Goal: Find specific page/section: Find specific page/section

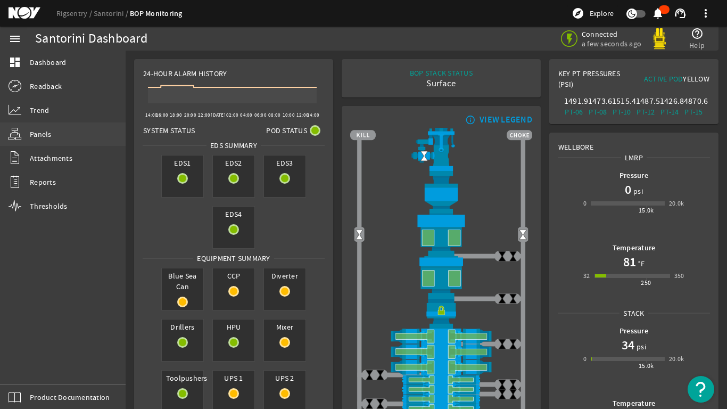
click at [43, 131] on span "Panels" at bounding box center [41, 134] width 22 height 11
click at [37, 135] on span "Panels" at bounding box center [41, 134] width 22 height 11
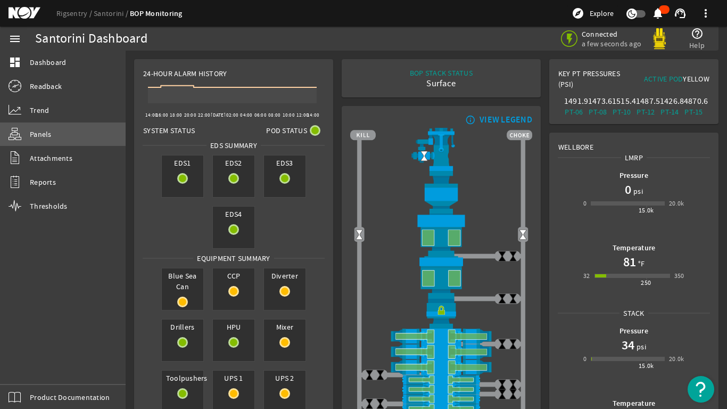
click at [38, 135] on span "Panels" at bounding box center [41, 134] width 22 height 11
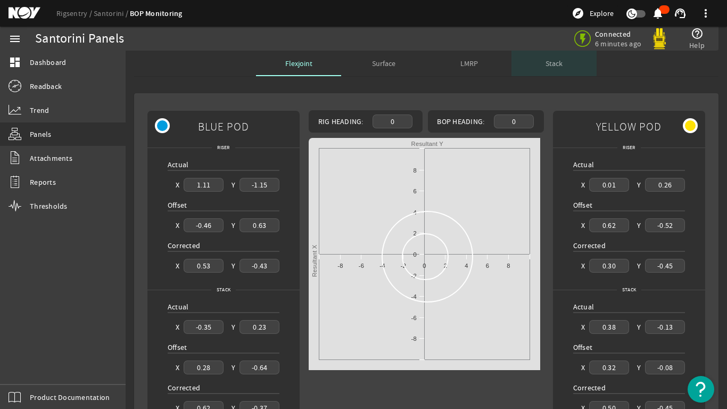
click at [545, 64] on span "Stack" at bounding box center [553, 63] width 17 height 7
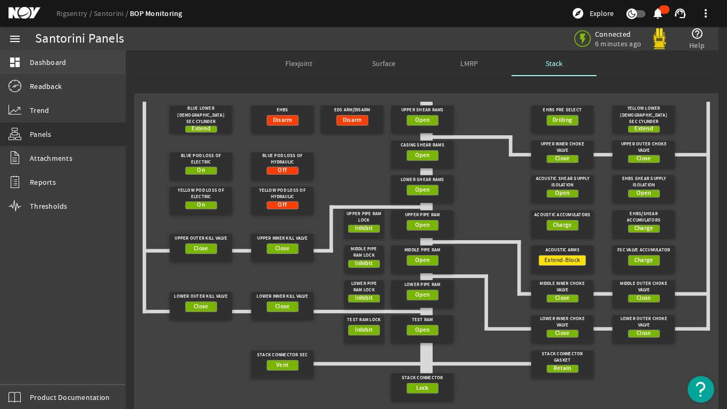
click at [55, 54] on link "dashboard Dashboard" at bounding box center [63, 62] width 126 height 23
